Goal: Find specific page/section: Find specific page/section

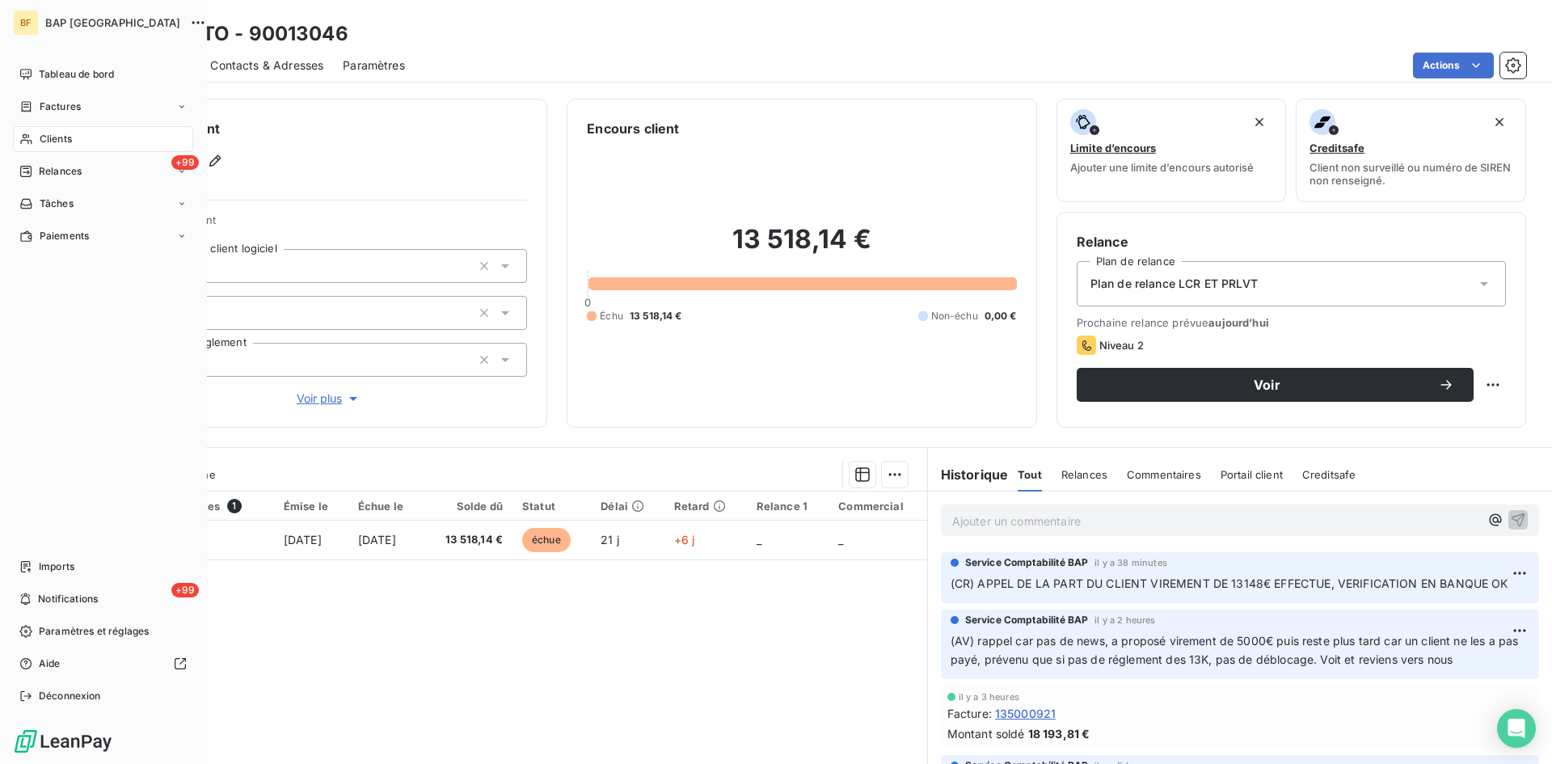
click at [65, 144] on span "Clients" at bounding box center [56, 139] width 32 height 15
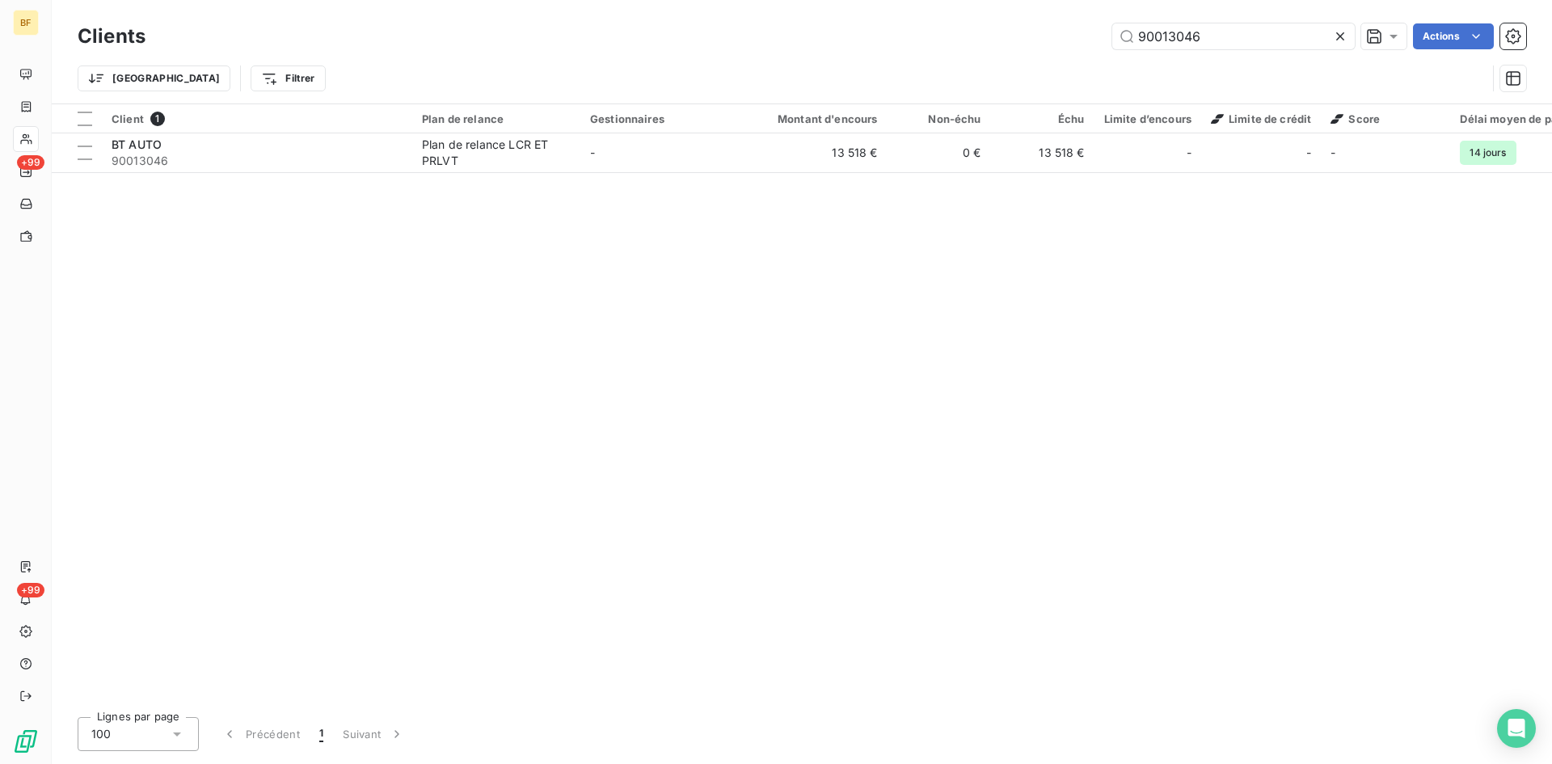
drag, startPoint x: 1220, startPoint y: 36, endPoint x: 915, endPoint y: 17, distance: 305.3
click at [923, 15] on div "Clients 90013046 Actions Trier Filtrer" at bounding box center [802, 51] width 1500 height 103
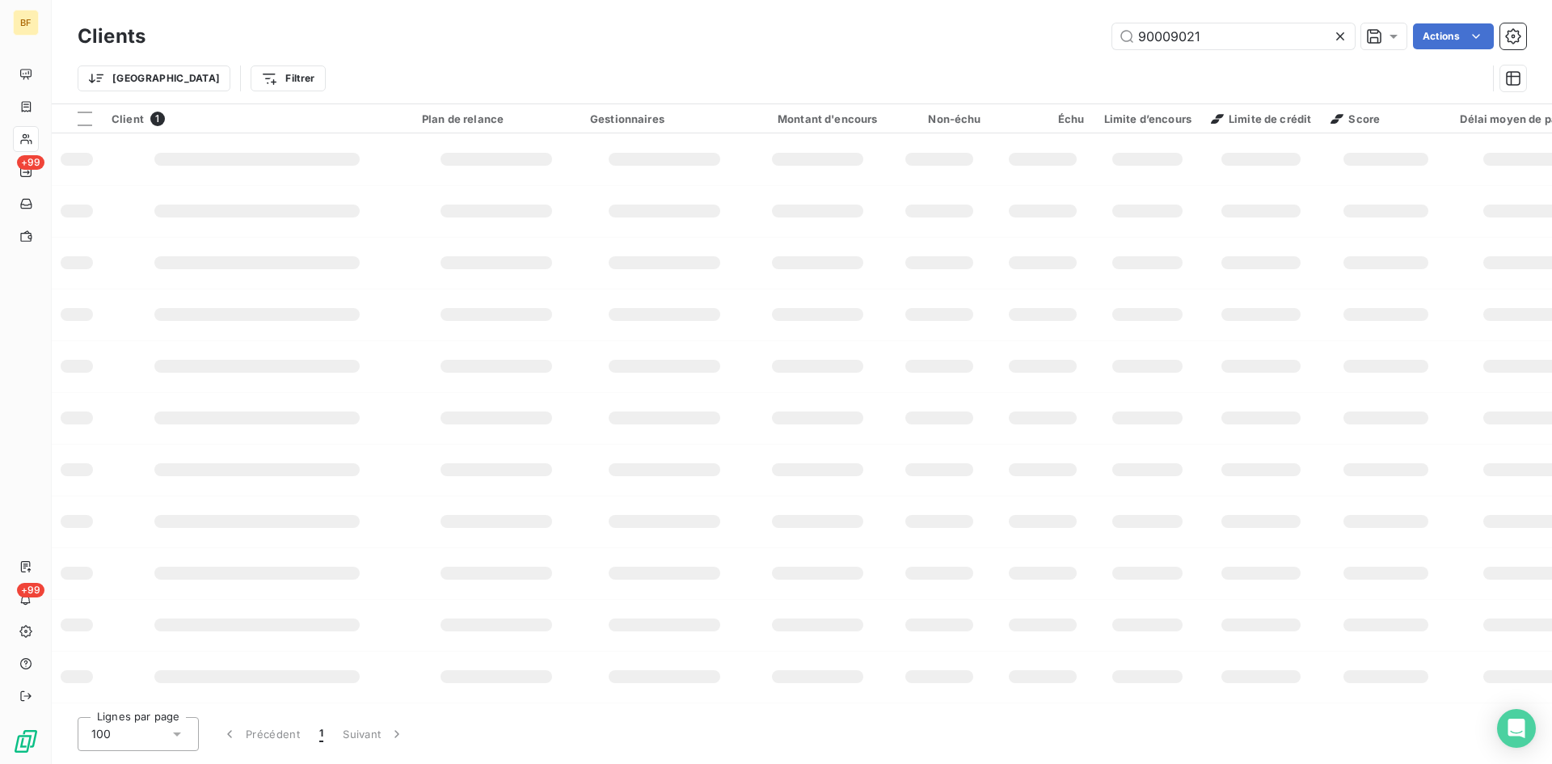
type input "90009021"
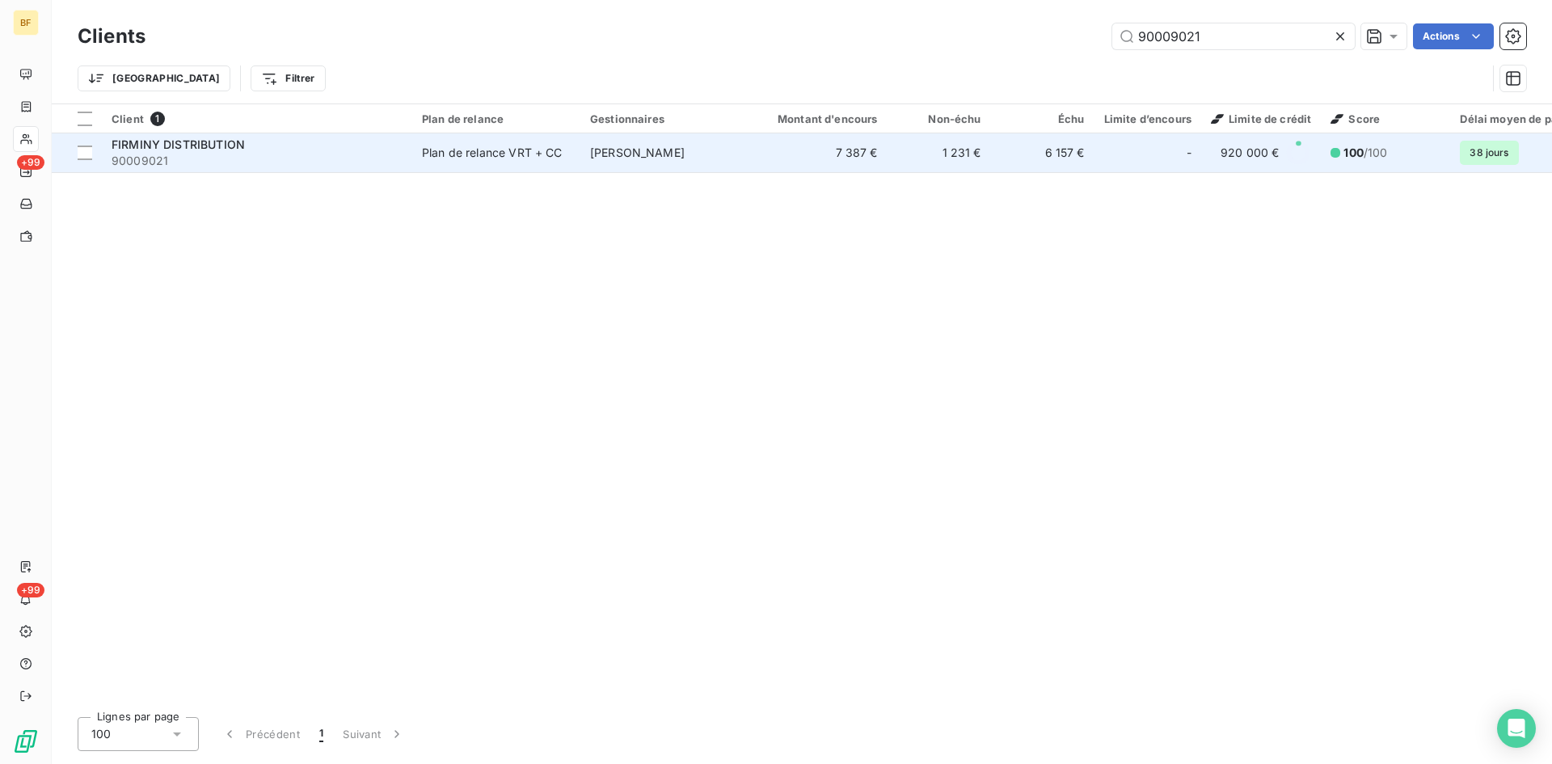
click at [204, 148] on span "FIRMINY DISTRIBUTION" at bounding box center [178, 144] width 133 height 14
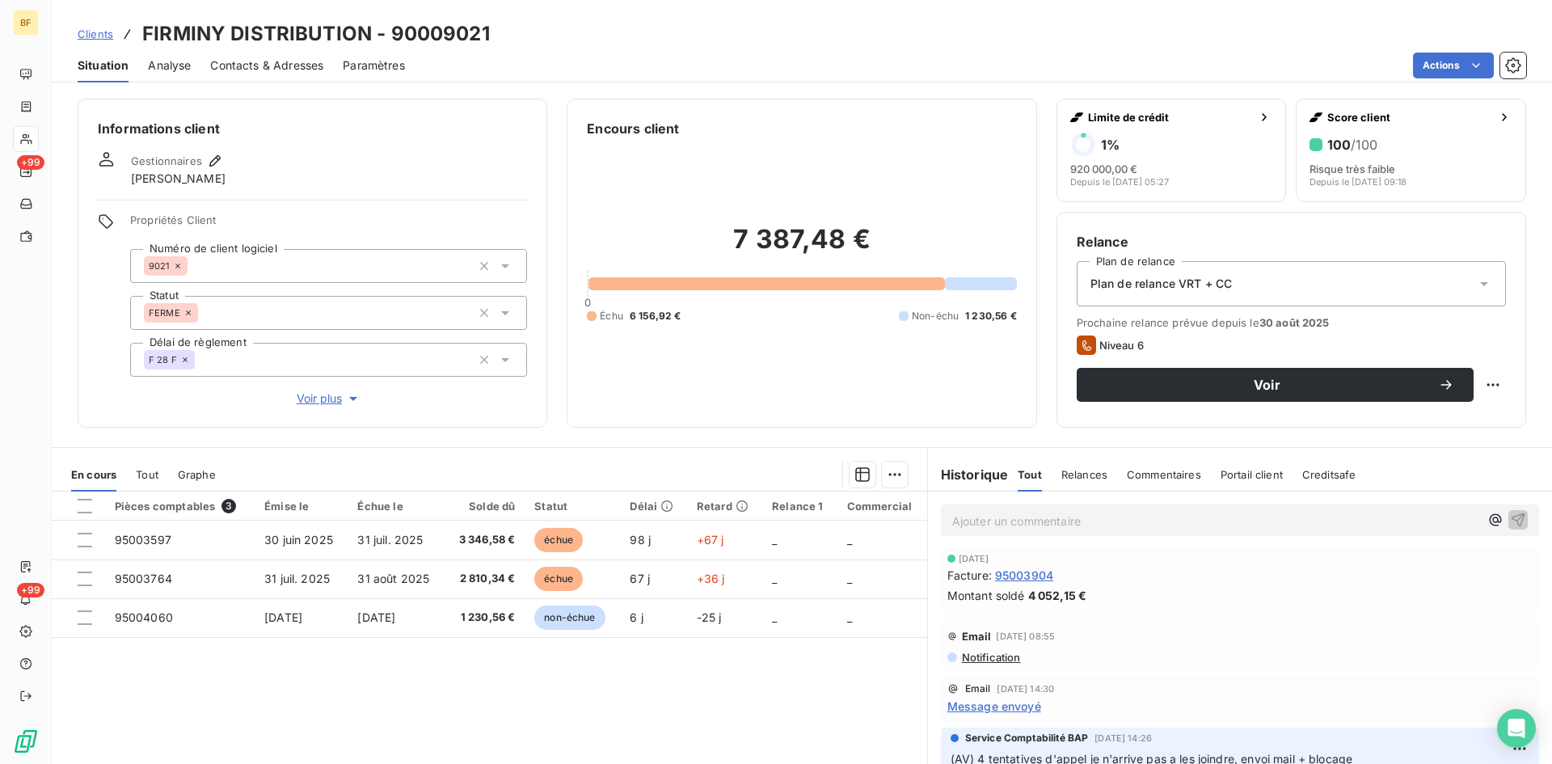
scroll to position [157, 0]
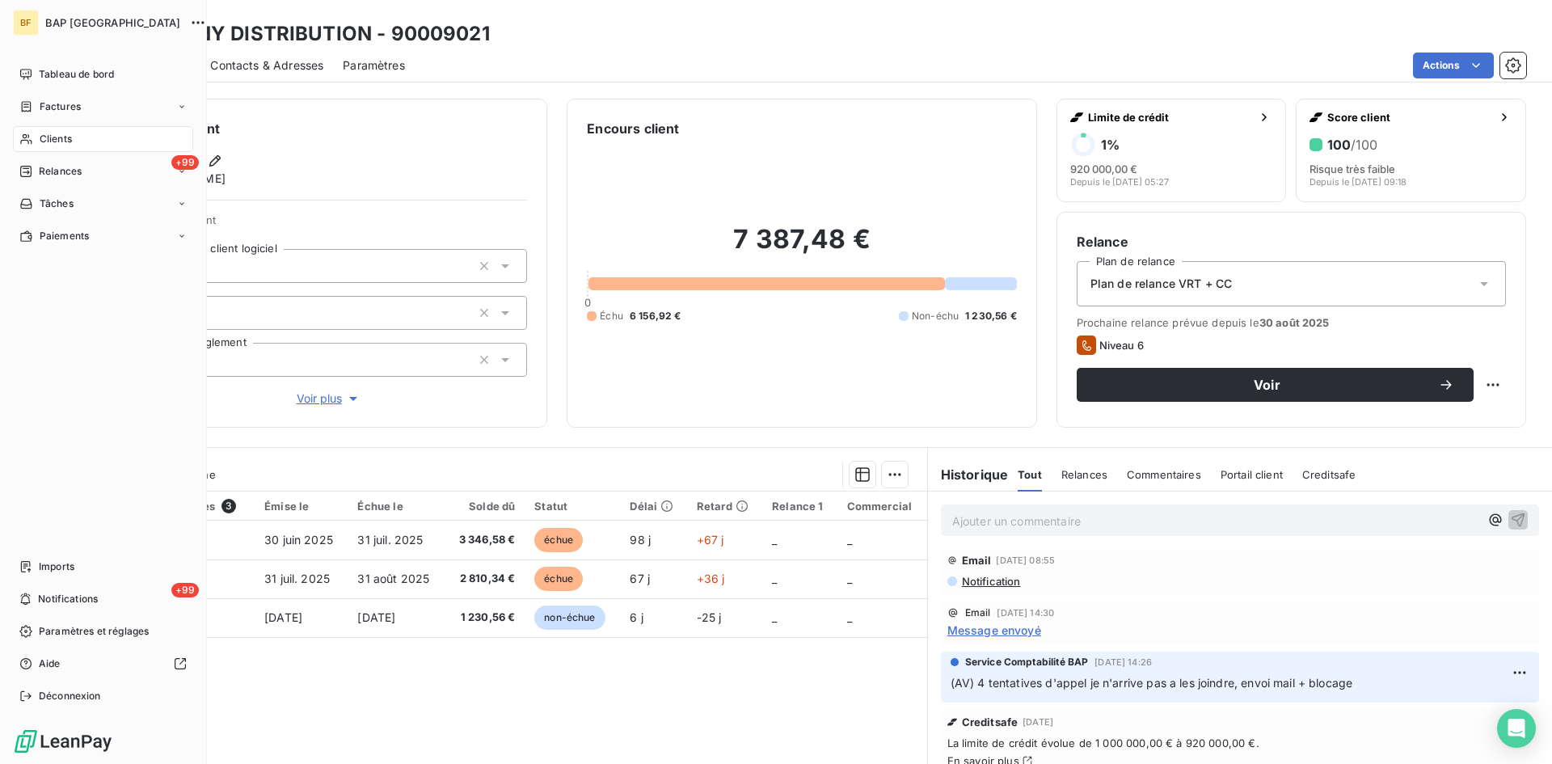
click at [59, 135] on span "Clients" at bounding box center [56, 139] width 32 height 15
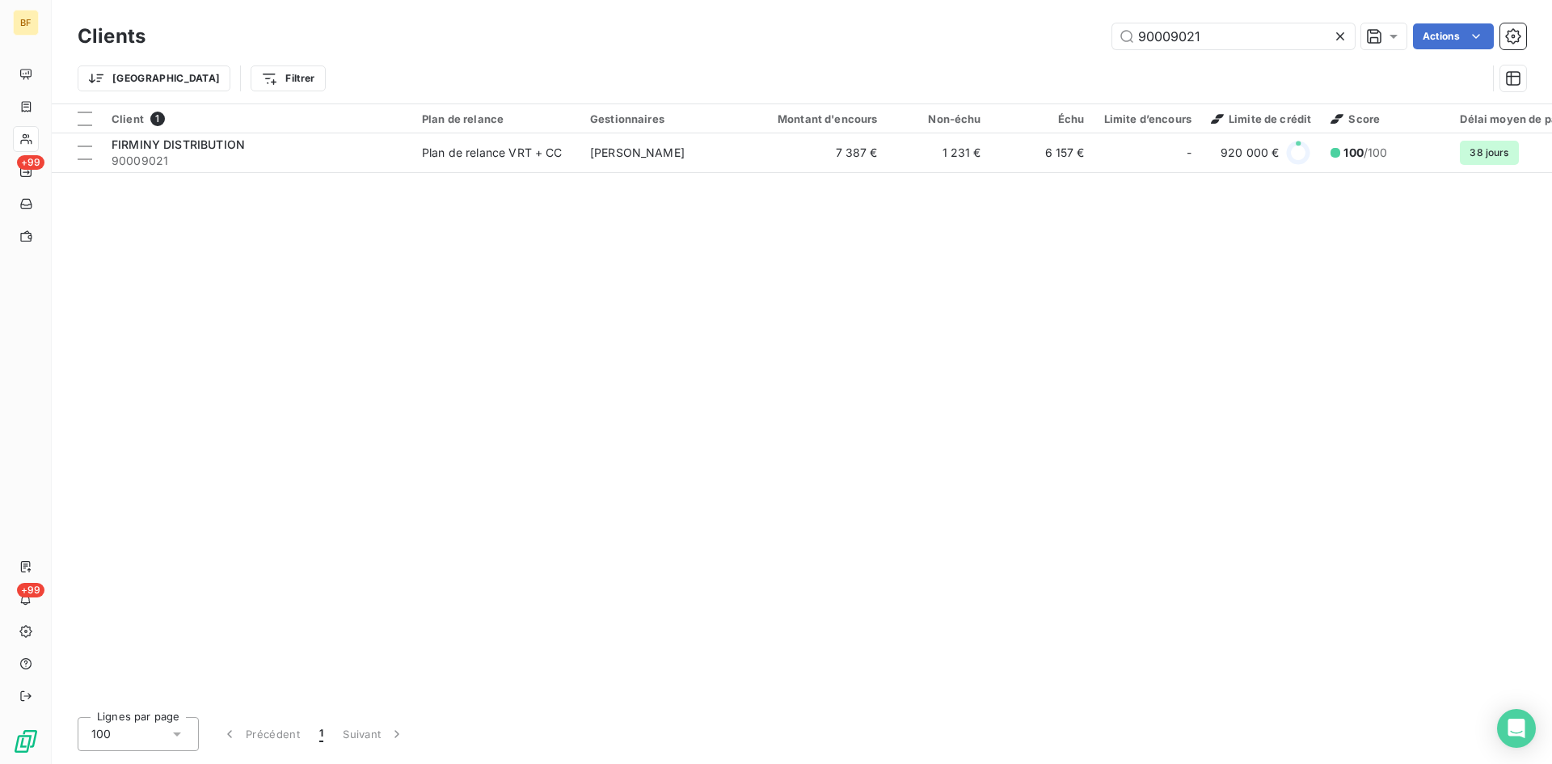
drag, startPoint x: 1199, startPoint y: 42, endPoint x: 900, endPoint y: 2, distance: 302.6
click at [904, 4] on div "Clients 90009021 Actions Trier Filtrer" at bounding box center [802, 51] width 1500 height 103
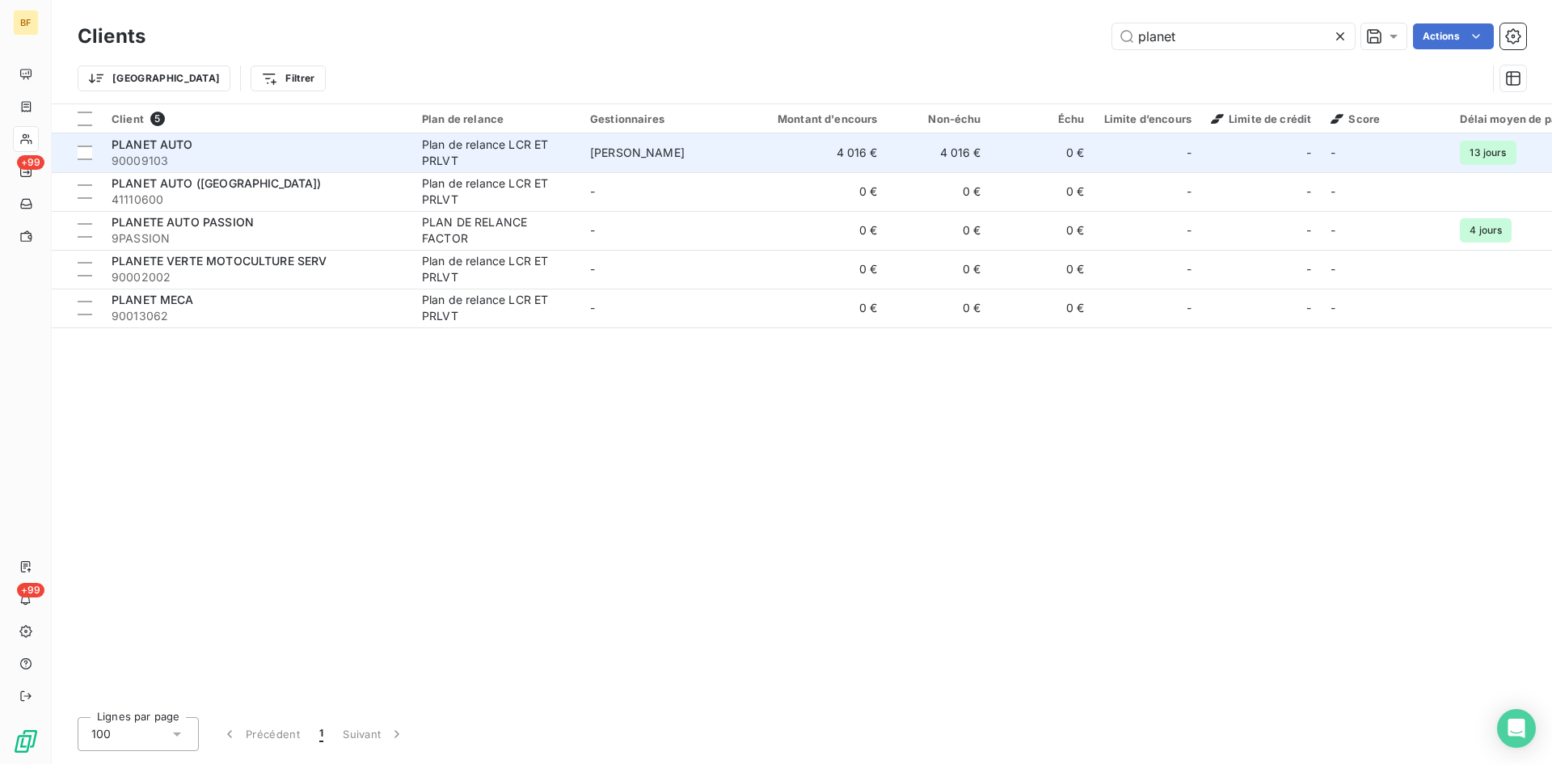
type input "planet"
click at [286, 137] on div "PLANET AUTO" at bounding box center [257, 145] width 291 height 16
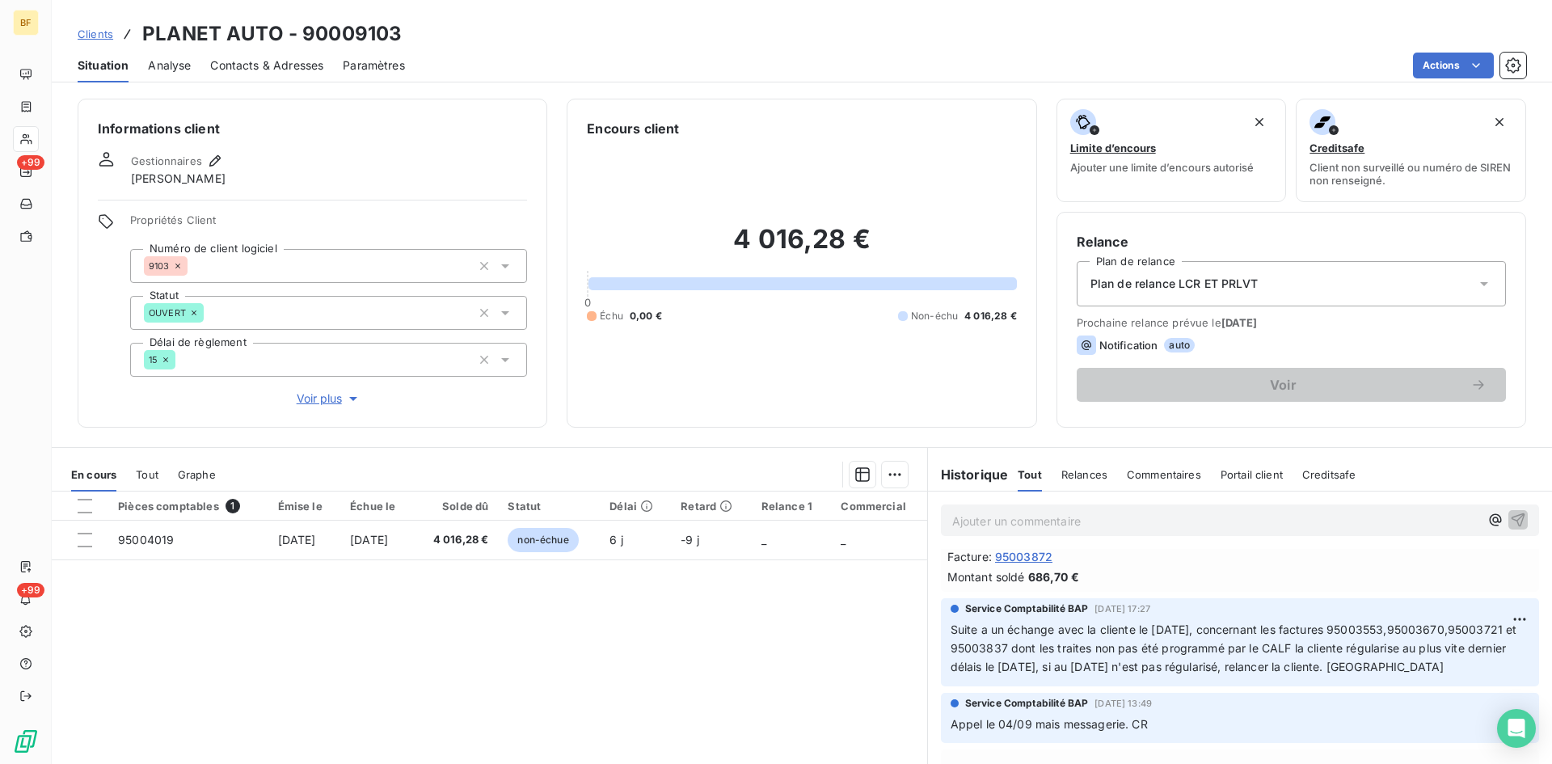
scroll to position [162, 0]
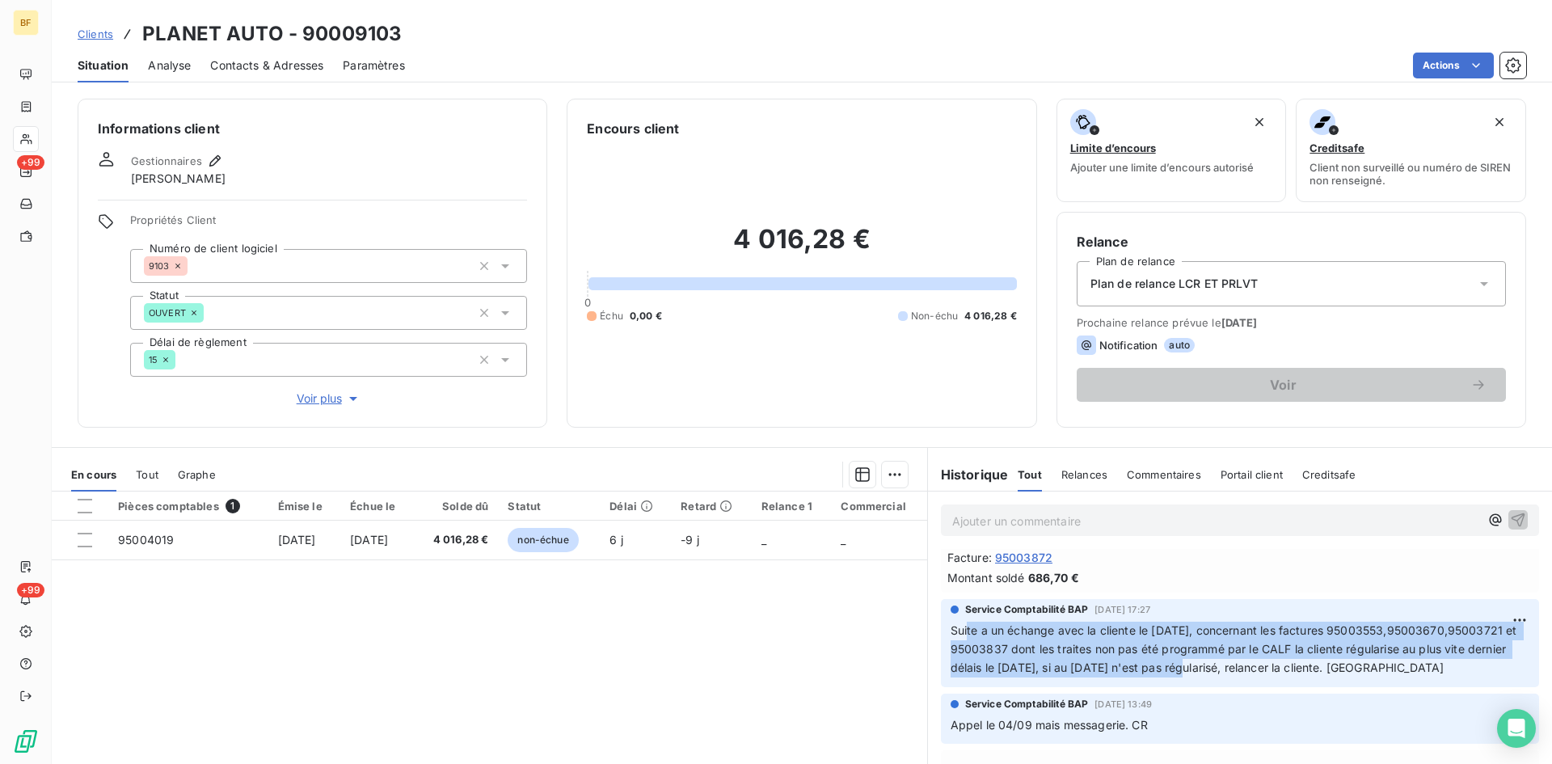
drag, startPoint x: 984, startPoint y: 629, endPoint x: 1360, endPoint y: 660, distance: 377.9
click at [1360, 660] on span "Suite a un échange avec la cliente le [DATE], concernant les factures 95003553,…" at bounding box center [1235, 648] width 570 height 51
drag, startPoint x: 1185, startPoint y: 665, endPoint x: 1237, endPoint y: 647, distance: 55.0
click at [1186, 665] on span "Suite a un échange avec la cliente le [DATE], concernant les factures 95003553,…" at bounding box center [1235, 648] width 570 height 51
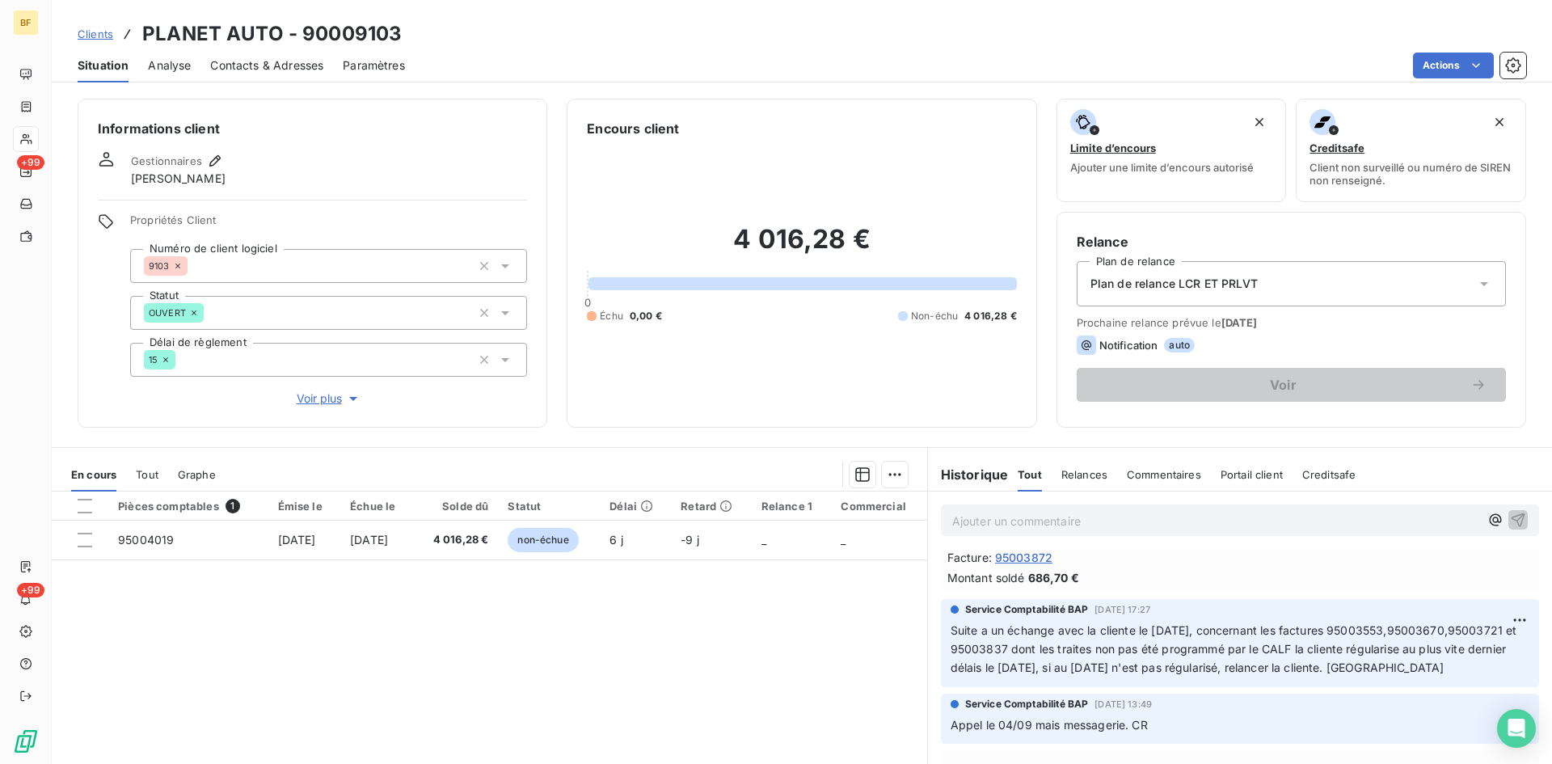
click at [1189, 687] on div "Service Comptabilité BAP [DATE] 17:27 Suite a un échange avec la cliente le [DA…" at bounding box center [1240, 643] width 598 height 88
click at [306, 403] on span "Voir plus" at bounding box center [329, 398] width 65 height 16
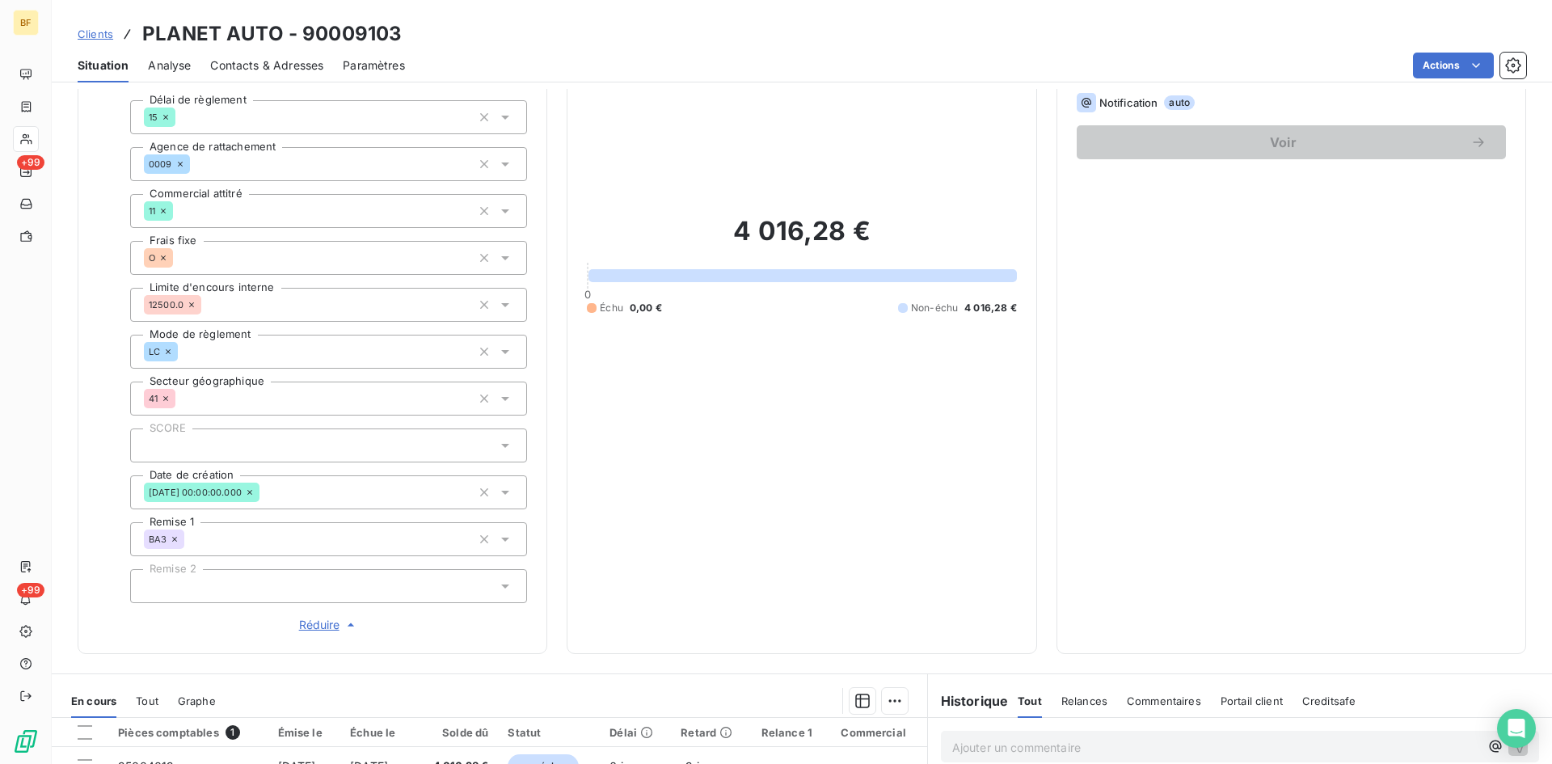
click at [324, 621] on span "Réduire" at bounding box center [329, 625] width 60 height 16
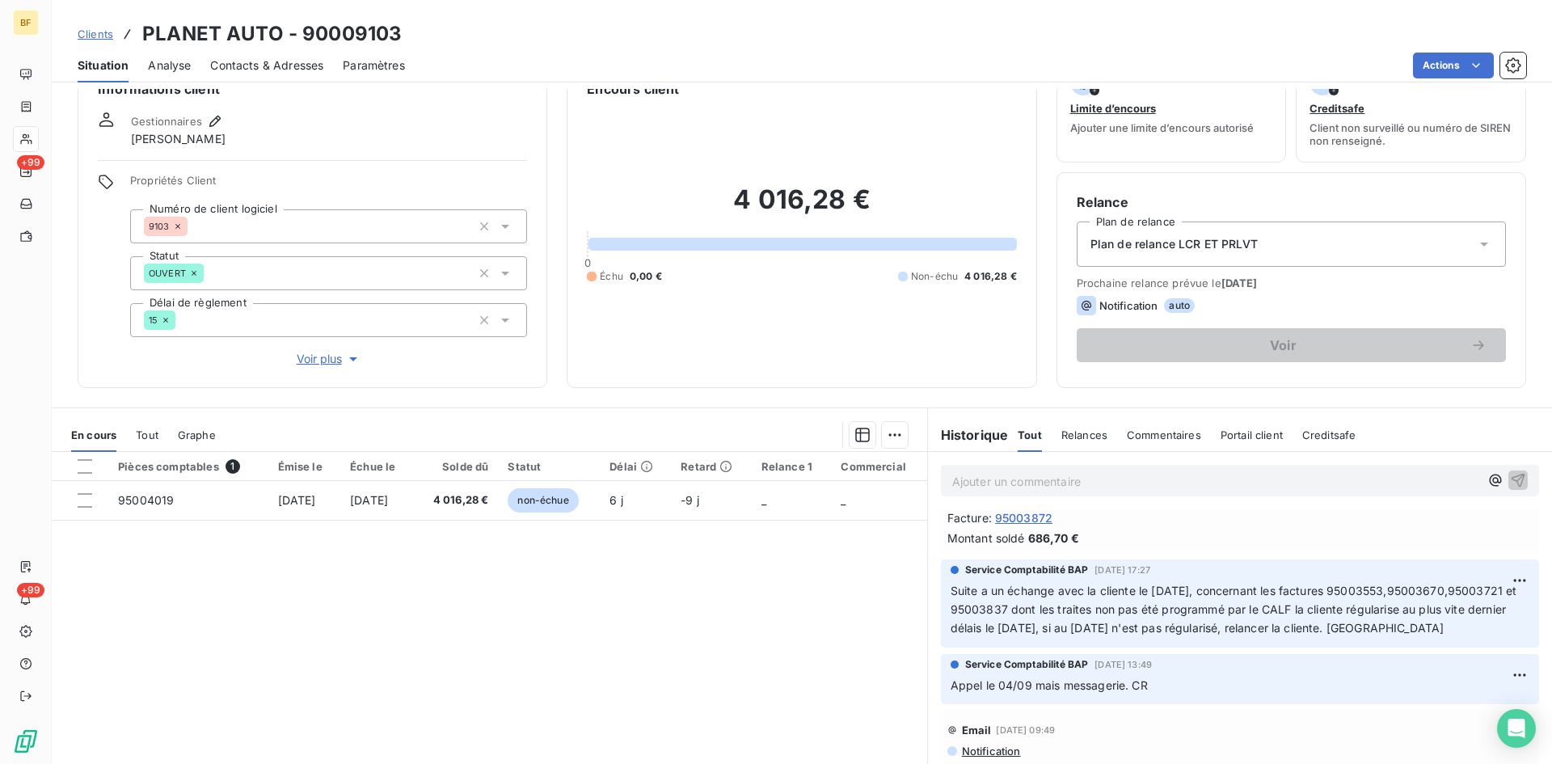
scroll to position [0, 0]
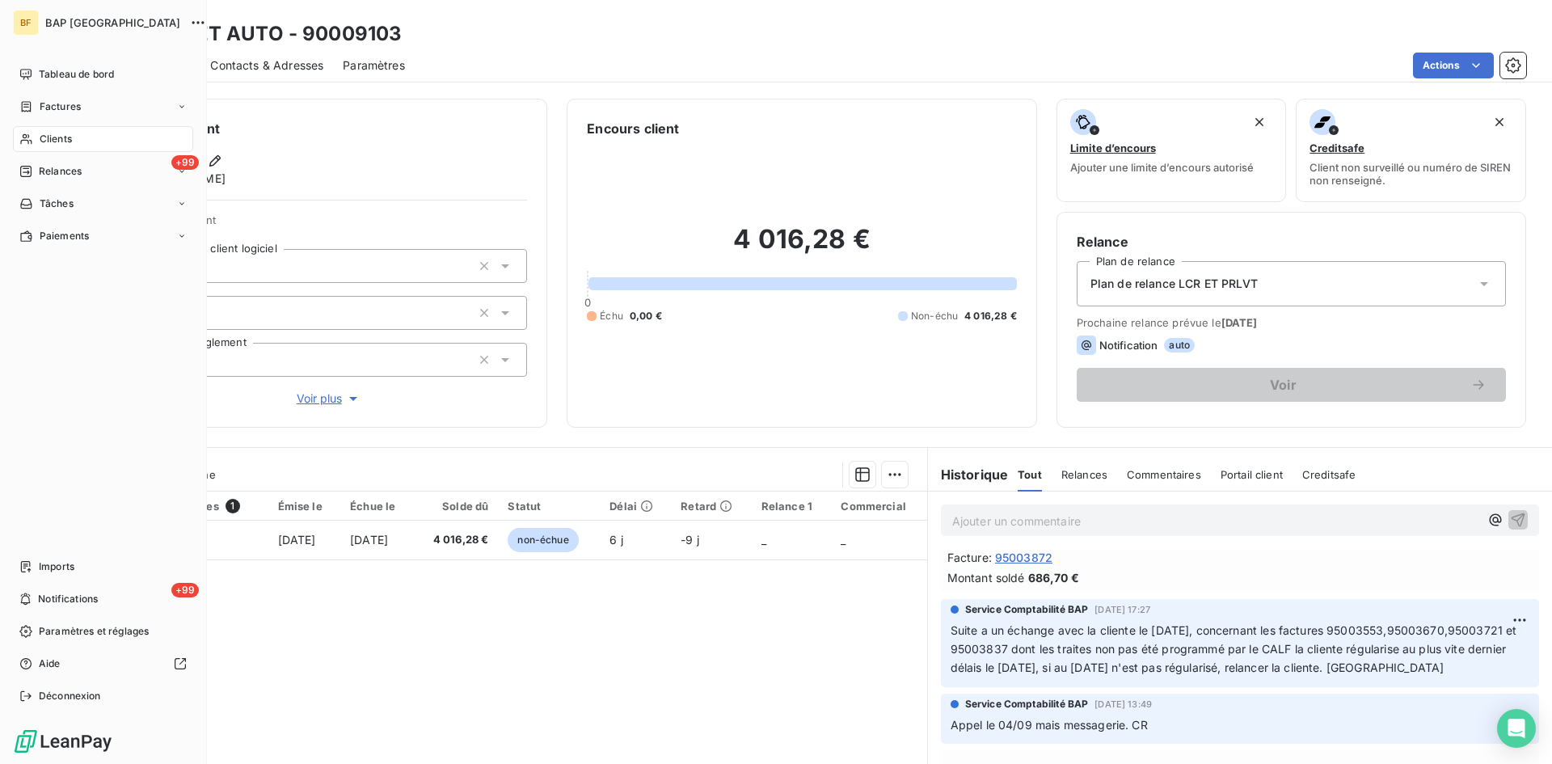
click at [53, 140] on span "Clients" at bounding box center [56, 139] width 32 height 15
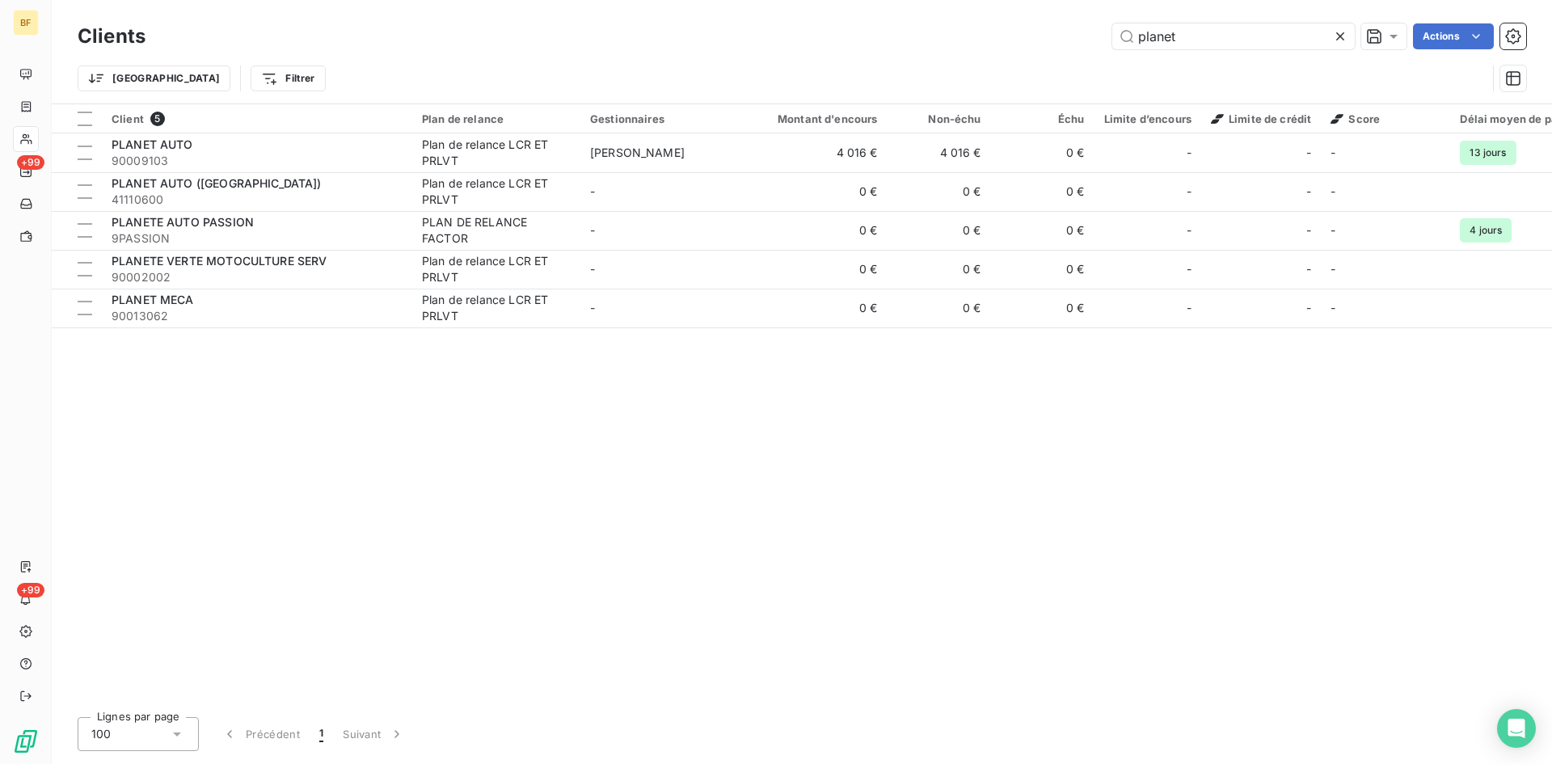
drag, startPoint x: 1189, startPoint y: 46, endPoint x: 1035, endPoint y: 47, distance: 153.6
click at [1035, 47] on div "planet Actions" at bounding box center [845, 36] width 1361 height 26
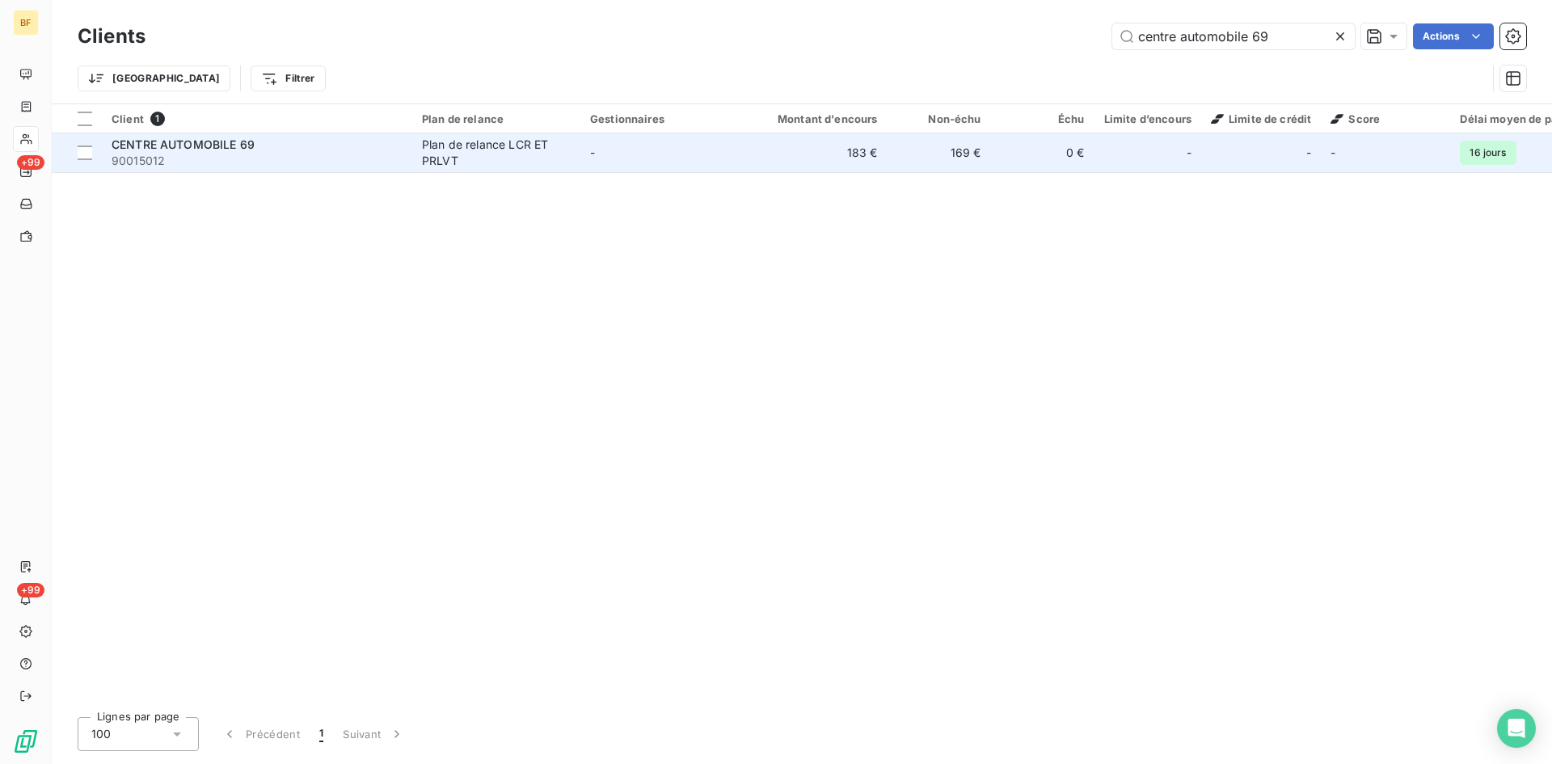
type input "centre automobile 69"
click at [232, 149] on span "CENTRE AUTOMOBILE 69" at bounding box center [183, 144] width 143 height 14
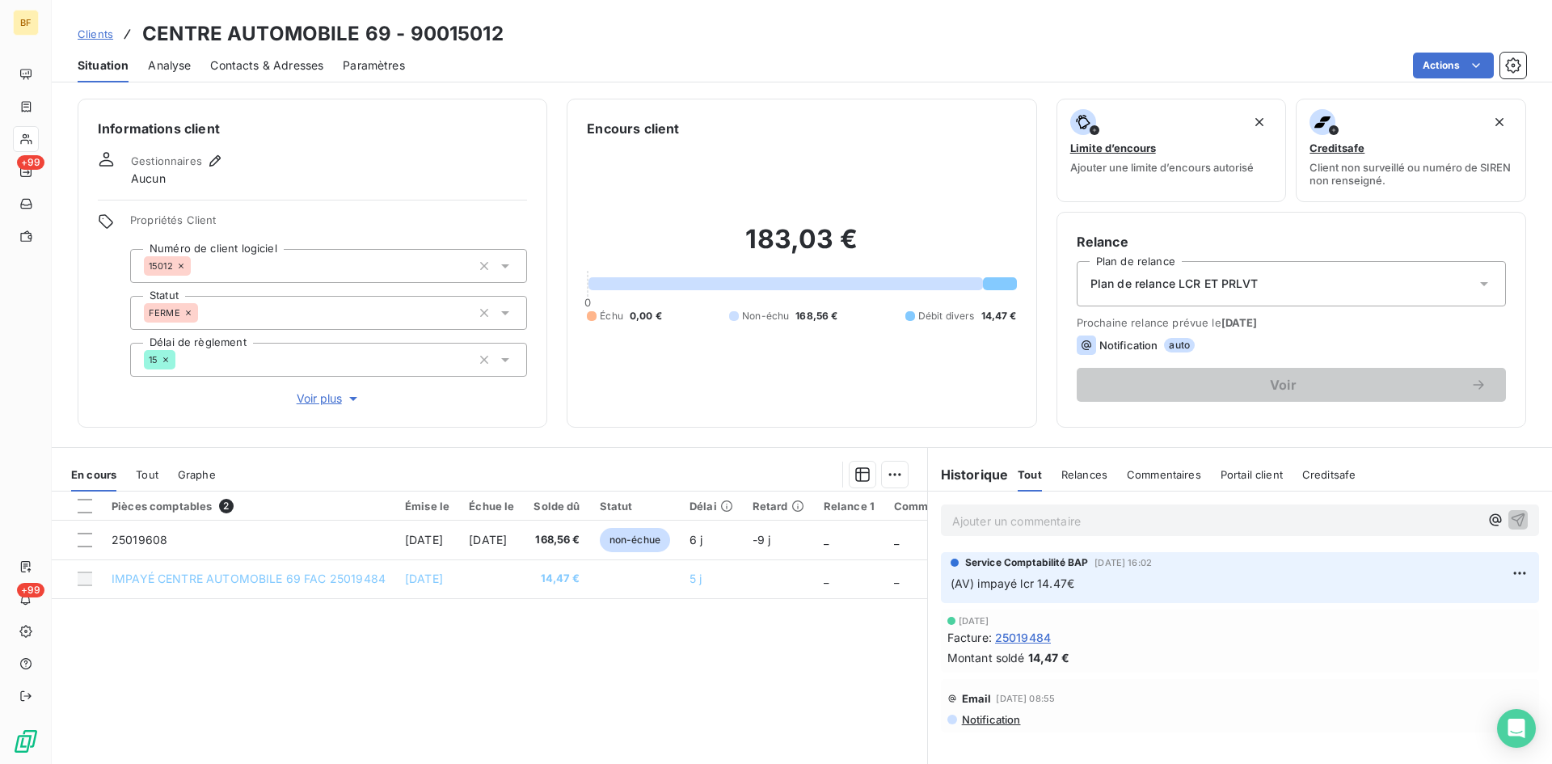
click at [316, 398] on span "Voir plus" at bounding box center [329, 398] width 65 height 16
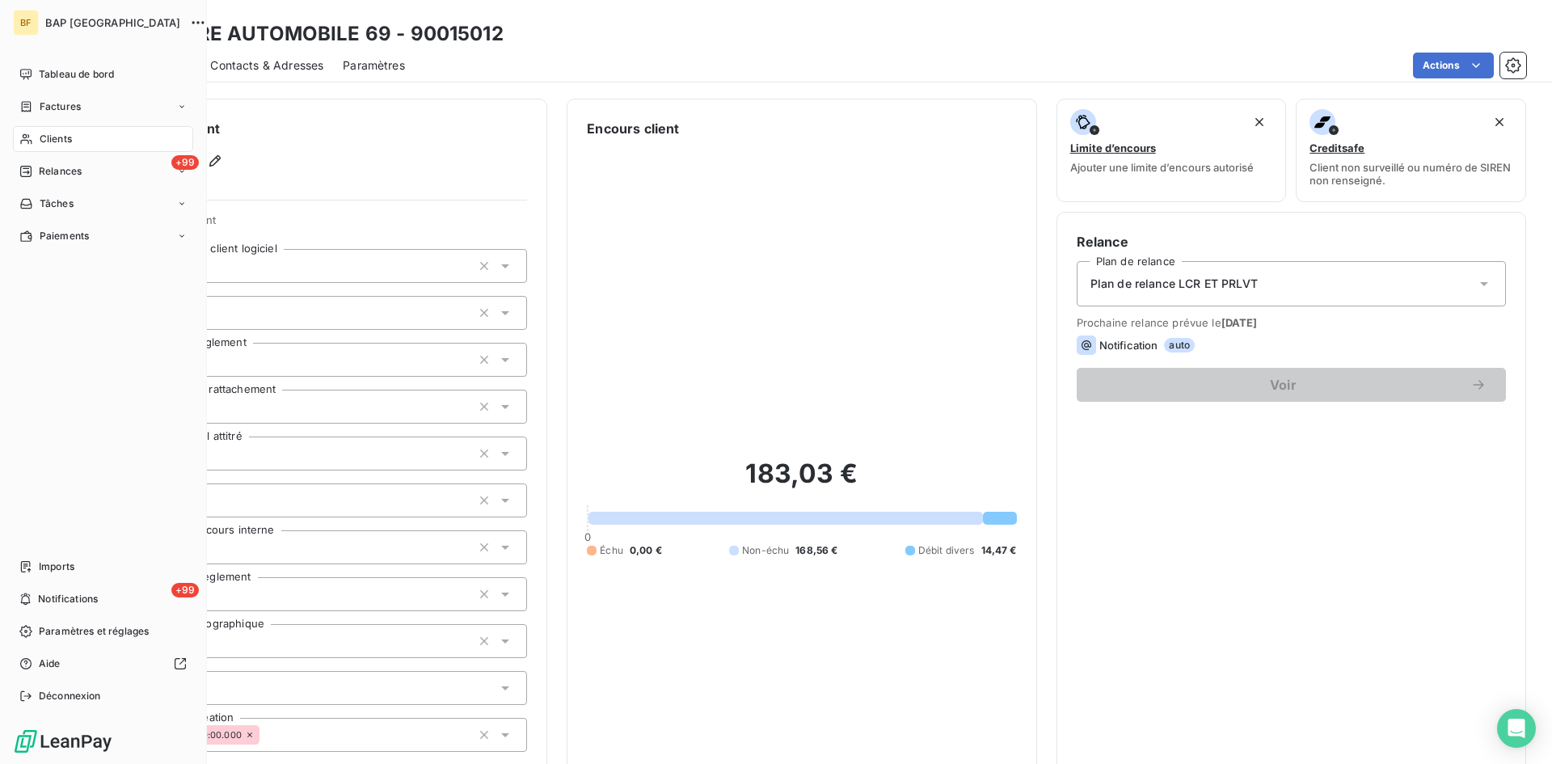
click at [59, 145] on span "Clients" at bounding box center [56, 139] width 32 height 15
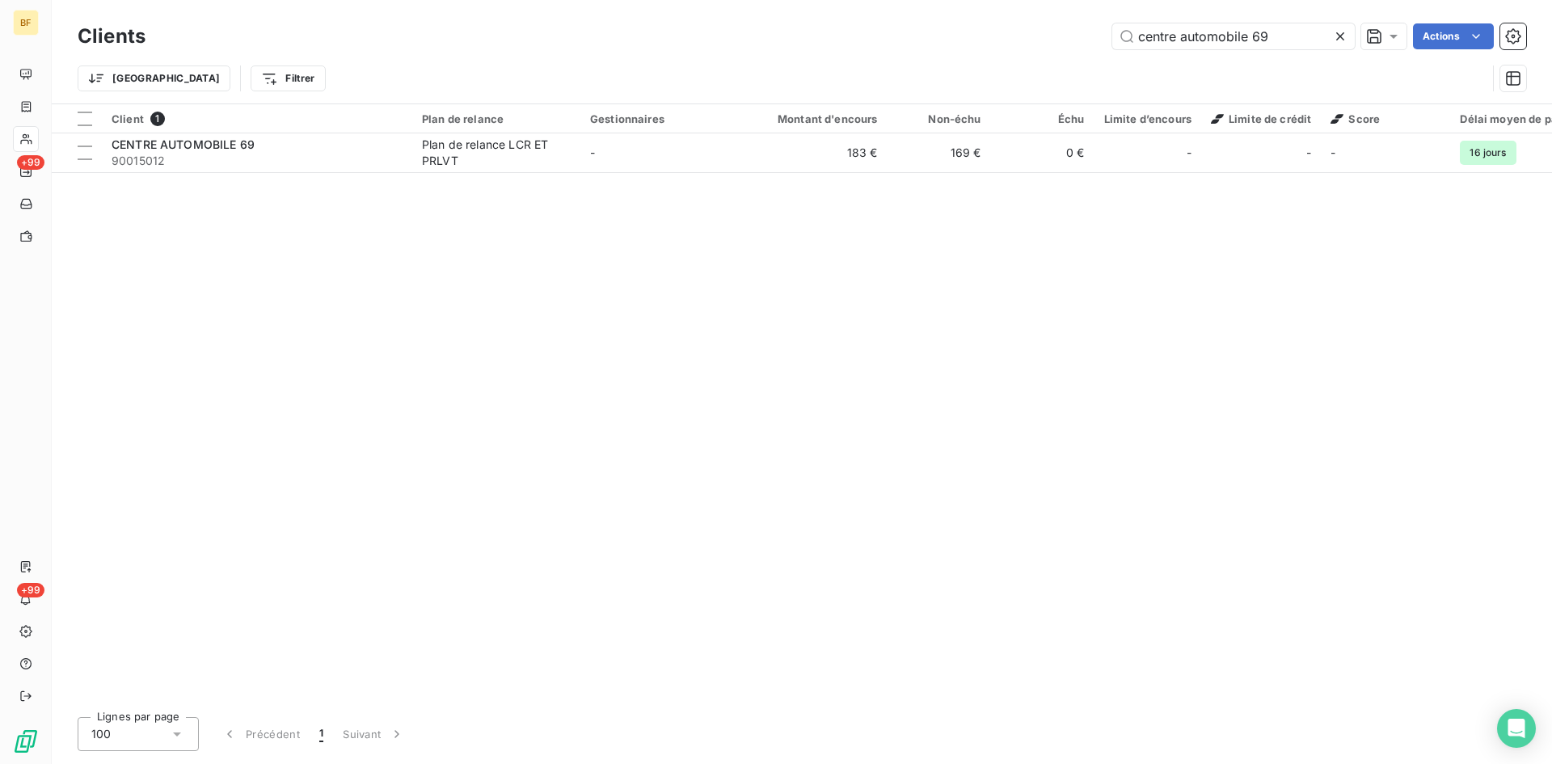
drag, startPoint x: 1275, startPoint y: 38, endPoint x: 811, endPoint y: 0, distance: 465.5
click at [811, 0] on div "Clients centre automobile 69 Actions Trier Filtrer" at bounding box center [802, 51] width 1500 height 103
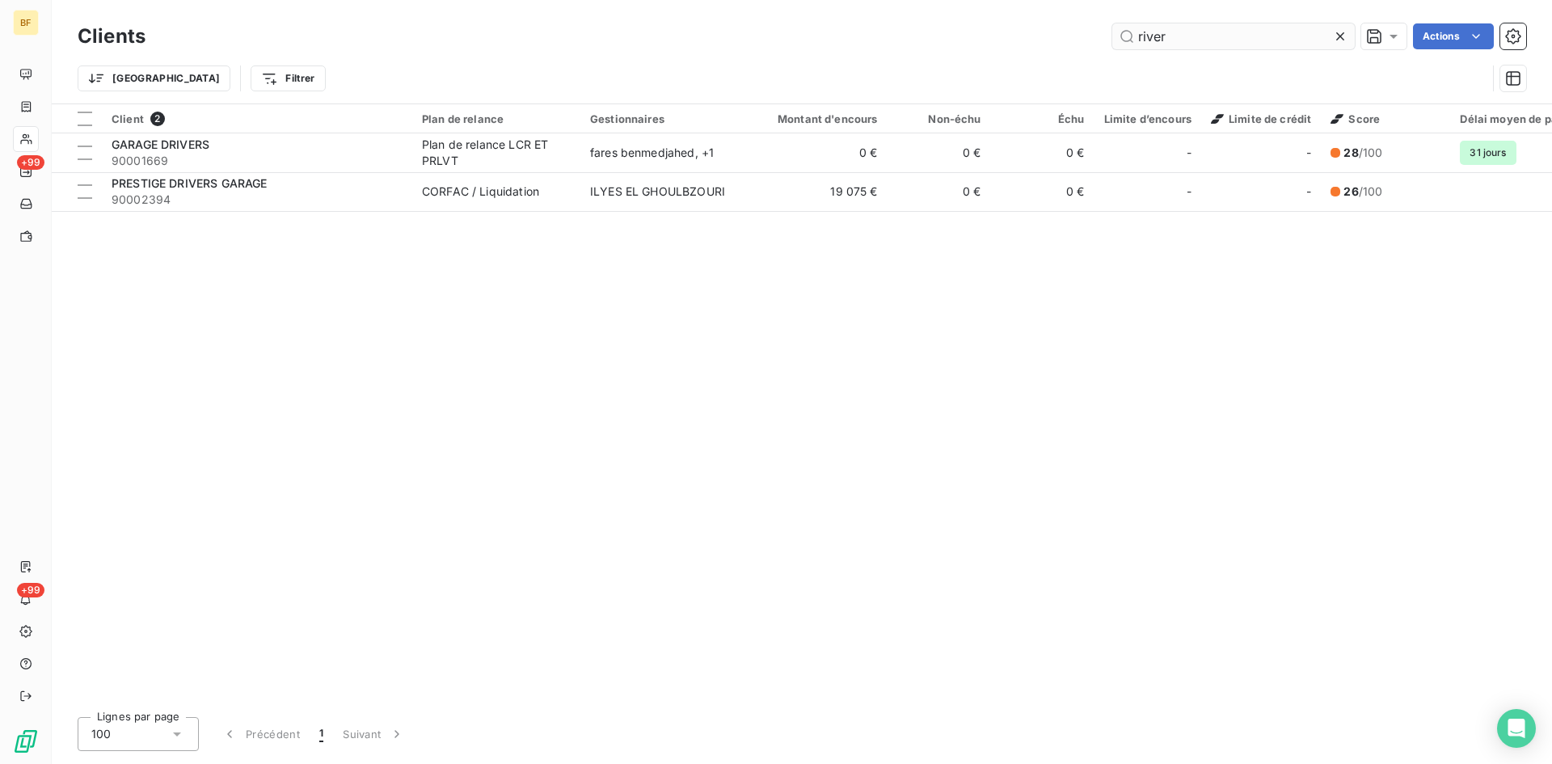
drag, startPoint x: 1169, startPoint y: 44, endPoint x: 1127, endPoint y: 44, distance: 41.2
click at [1127, 44] on input "river" at bounding box center [1233, 36] width 242 height 26
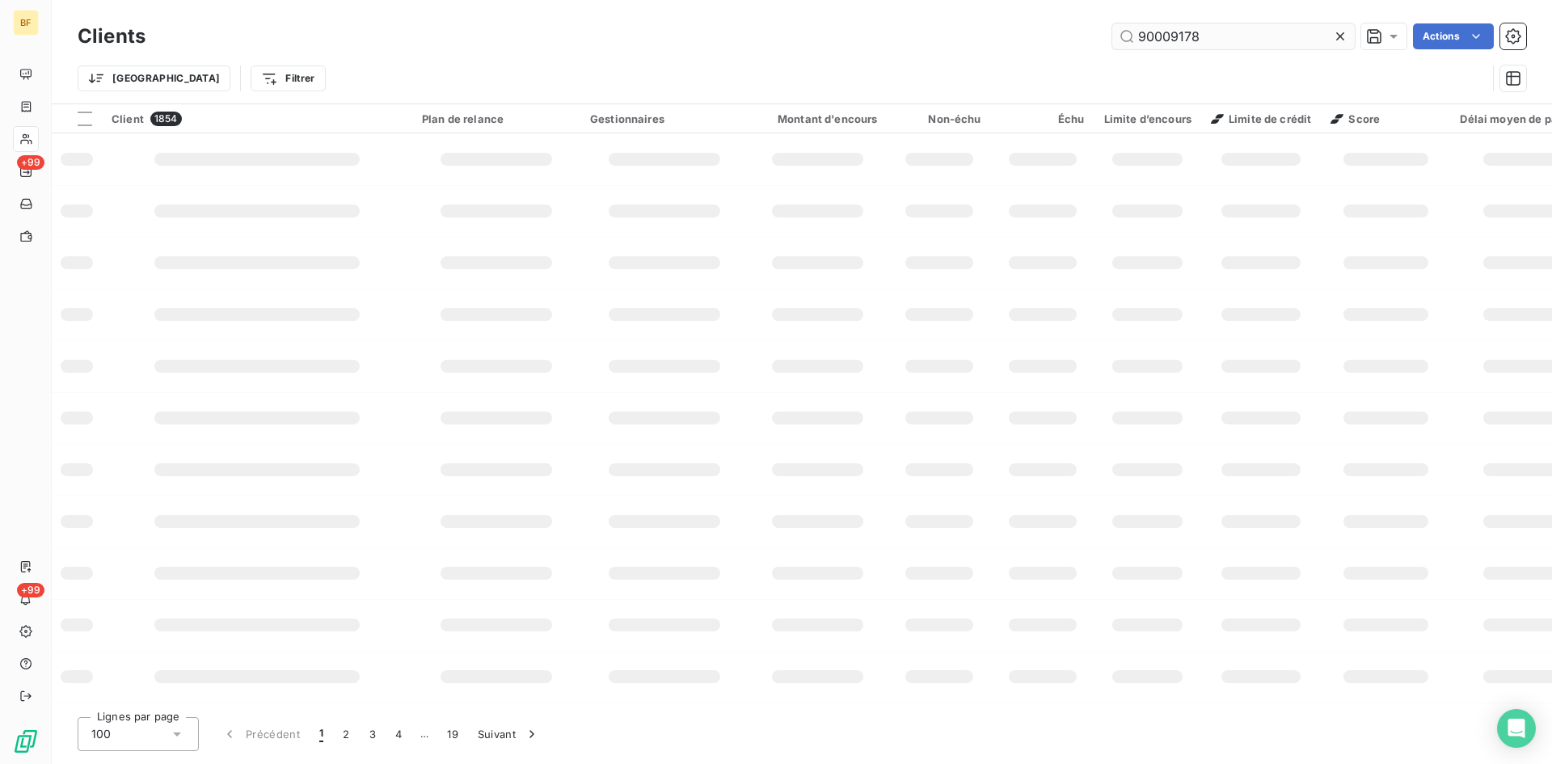
type input "90009178"
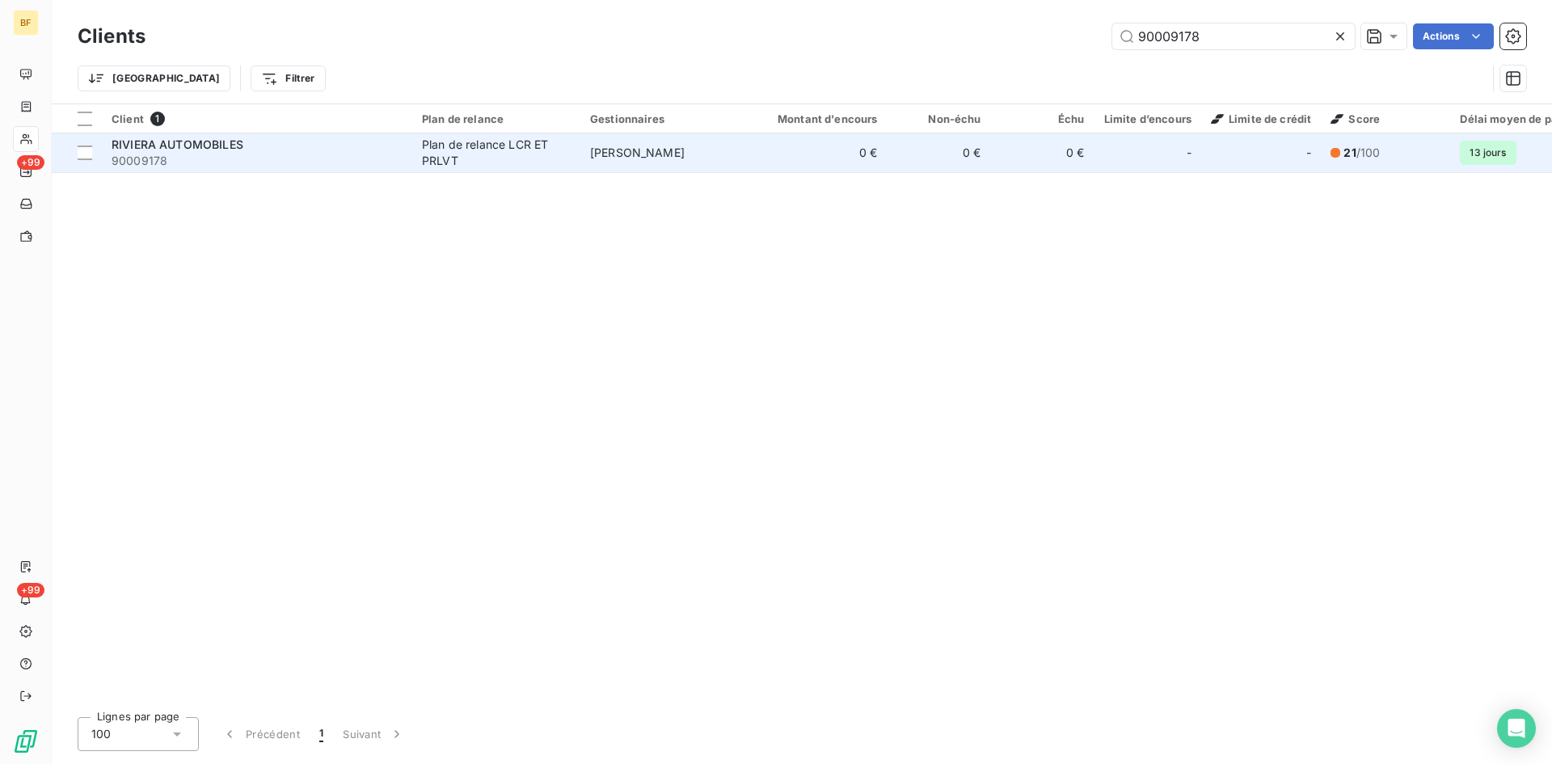
click at [246, 148] on div "RIVIERA AUTOMOBILES" at bounding box center [257, 145] width 291 height 16
